Goal: Transaction & Acquisition: Purchase product/service

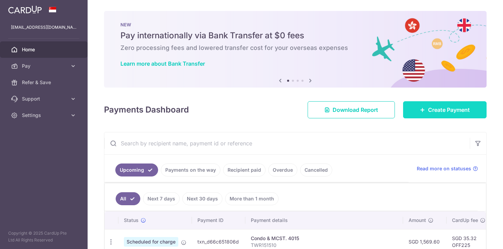
click at [453, 115] on link "Create Payment" at bounding box center [445, 109] width 84 height 17
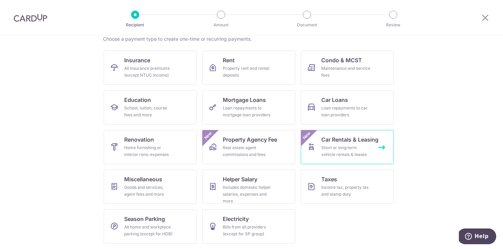
scroll to position [57, 0]
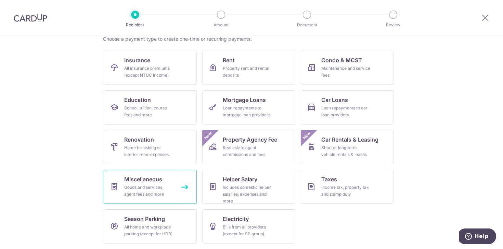
click at [171, 188] on div "Goods and services, agent fees and more" at bounding box center [148, 191] width 49 height 14
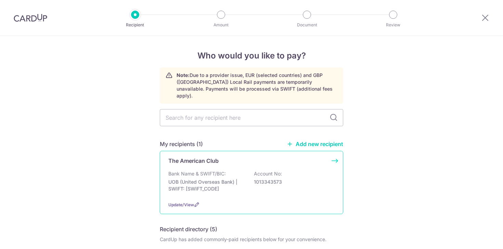
click at [213, 171] on div "Bank Name & SWIFT/BIC: UOB (United Overseas Bank) | SWIFT: UOVBSGSGXXX Account …" at bounding box center [251, 182] width 166 height 25
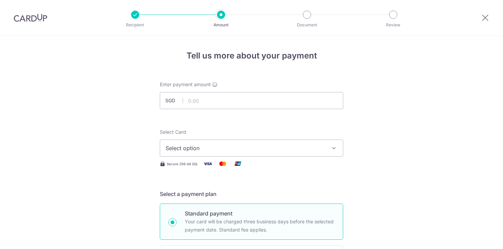
click at [207, 99] on input "text" at bounding box center [251, 100] width 183 height 17
type input "339.72"
click at [212, 146] on span "Select option" at bounding box center [245, 148] width 159 height 8
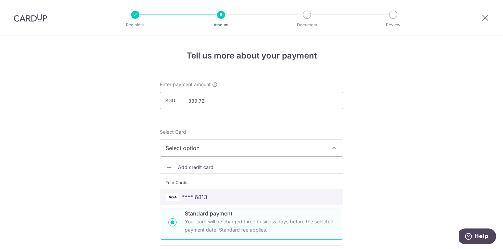
click at [213, 198] on span "**** 6813" at bounding box center [252, 197] width 172 height 8
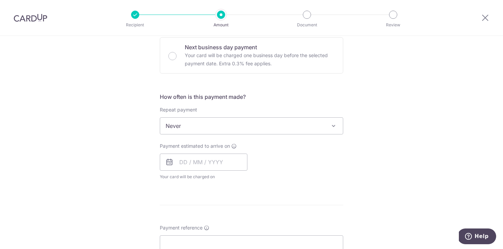
scroll to position [227, 0]
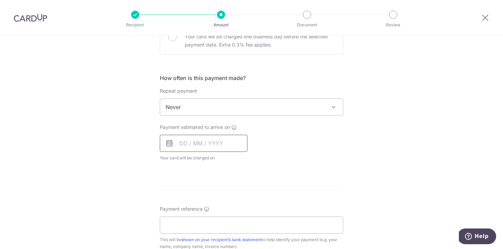
click at [177, 141] on input "text" at bounding box center [204, 143] width 88 height 17
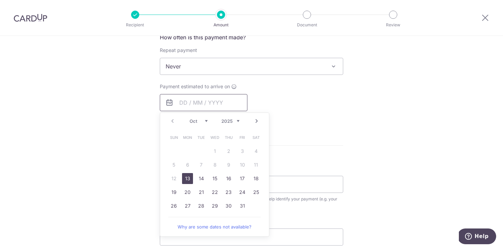
scroll to position [270, 0]
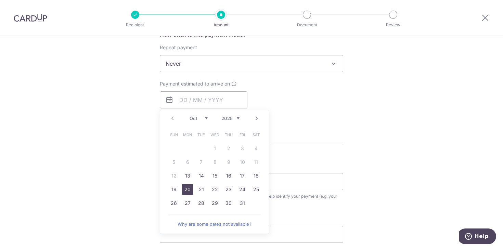
click at [186, 190] on link "20" at bounding box center [187, 189] width 11 height 11
type input "[DATE]"
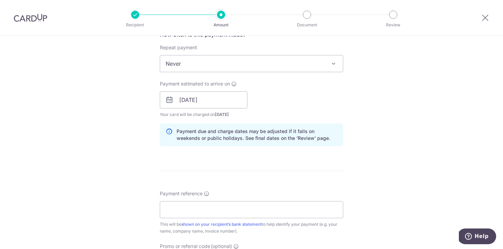
scroll to position [333, 0]
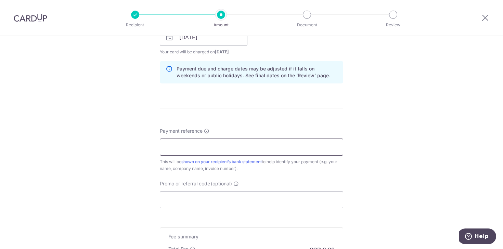
click at [216, 149] on input "Payment reference" at bounding box center [251, 147] width 183 height 17
type input "L7301"
click at [211, 199] on input "Promo or referral code (optional)" at bounding box center [251, 199] width 183 height 17
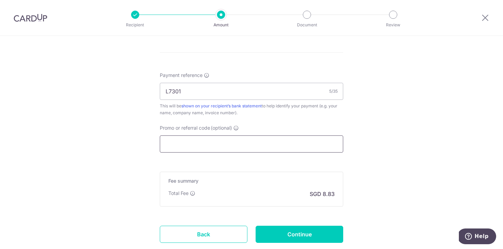
scroll to position [389, 0]
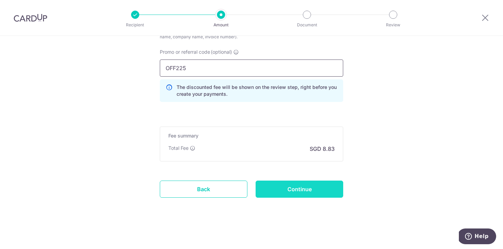
type input "OFF225"
click at [307, 196] on input "Continue" at bounding box center [300, 189] width 88 height 17
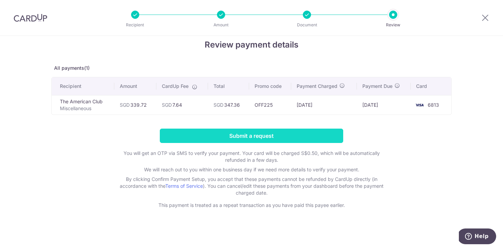
click at [283, 134] on input "Submit a request" at bounding box center [251, 136] width 183 height 14
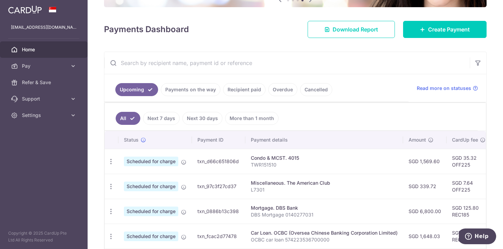
scroll to position [98, 0]
